Goal: Check status: Check status

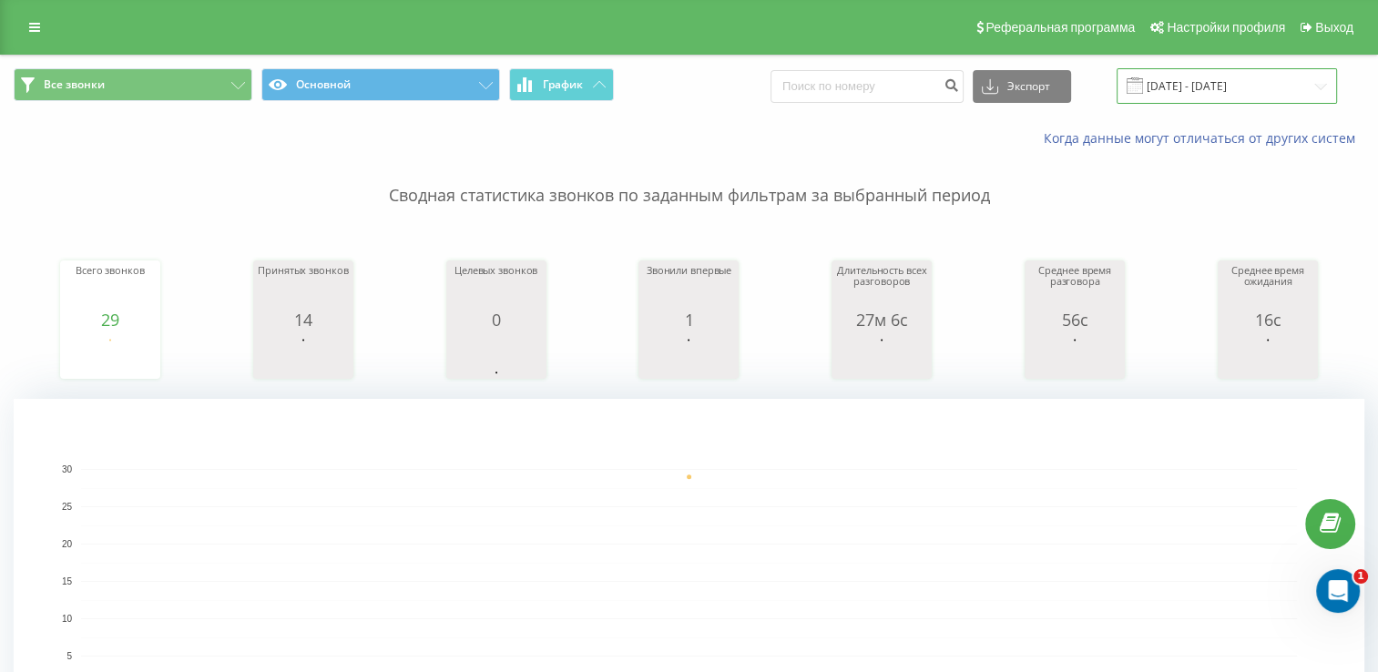
click at [1238, 81] on input "[DATE]5 - [DATE]5" at bounding box center [1226, 86] width 220 height 36
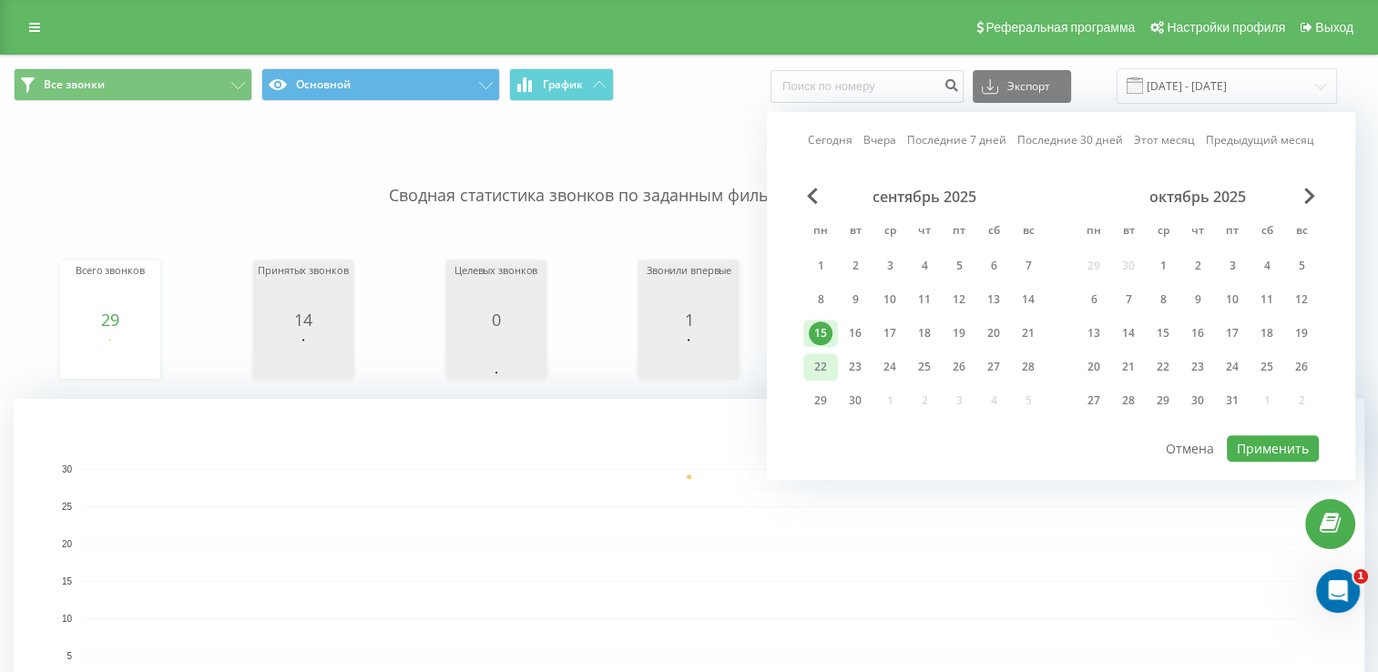
click at [810, 367] on div "22" at bounding box center [820, 367] width 24 height 24
click at [1274, 438] on button "Применить" at bounding box center [1272, 448] width 92 height 26
type input "[DATE]5 - [DATE]5"
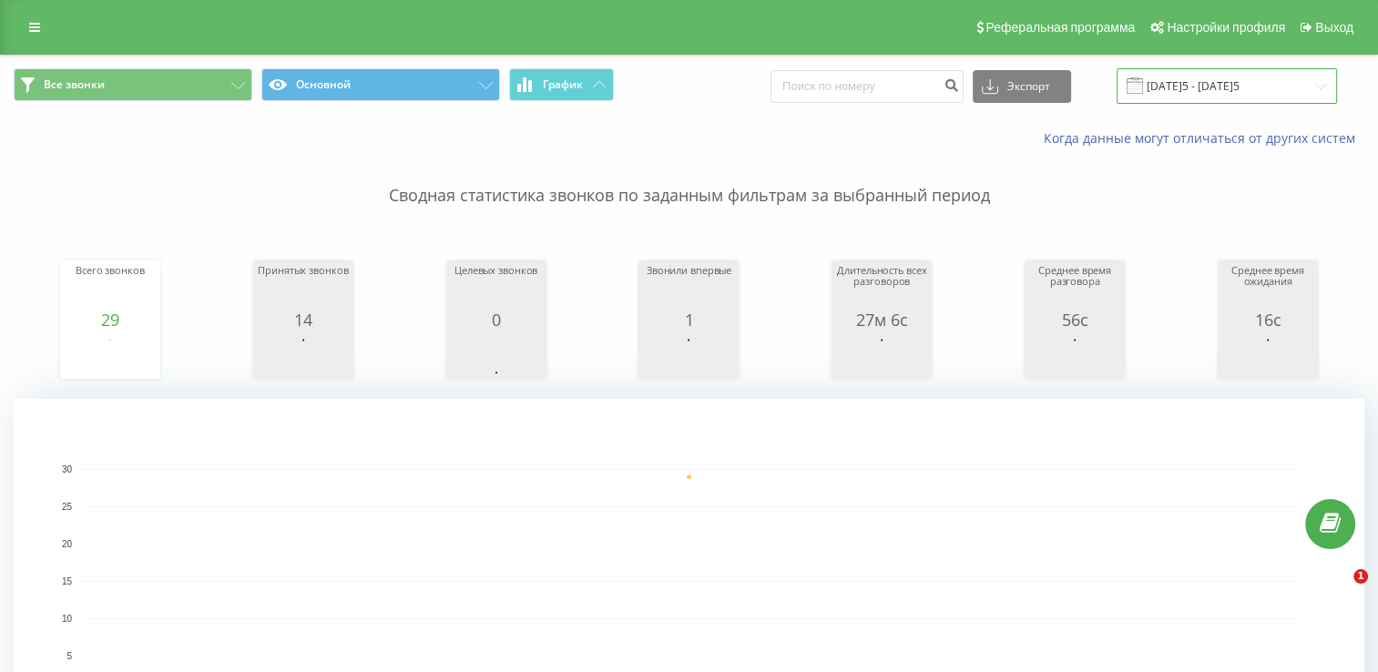
click at [1235, 86] on input "[DATE]5 - [DATE]5" at bounding box center [1226, 86] width 220 height 36
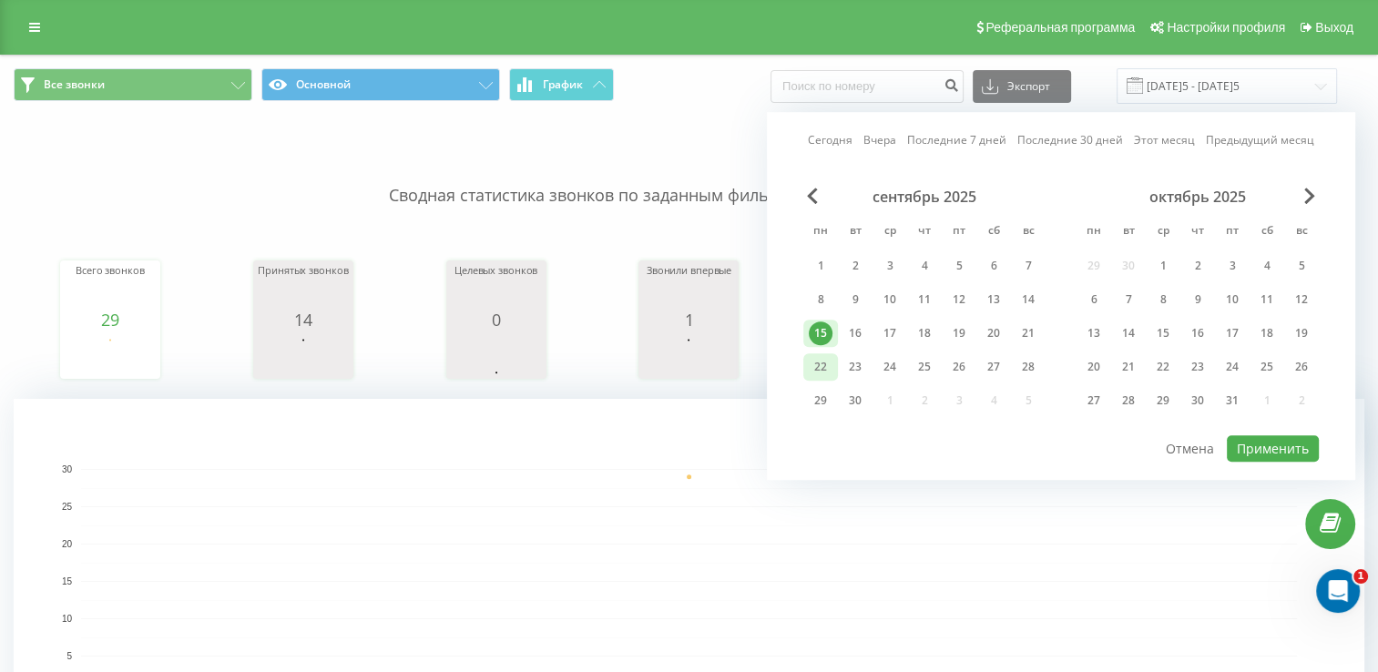
click at [820, 355] on div "22" at bounding box center [820, 367] width 24 height 24
click at [1278, 446] on button "Применить" at bounding box center [1272, 448] width 92 height 26
type input "[DATE]5 - [DATE]5"
